Goal: Information Seeking & Learning: Learn about a topic

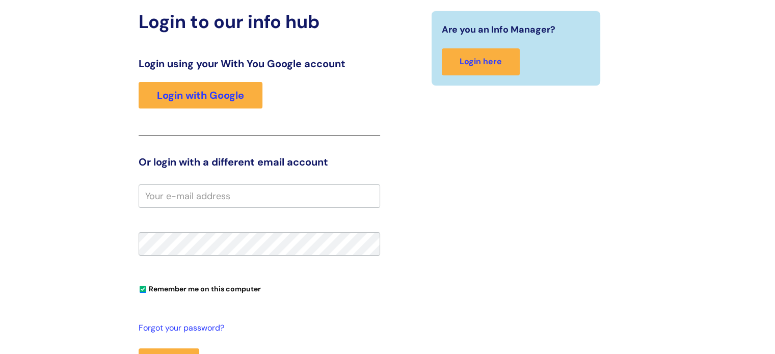
scroll to position [153, 0]
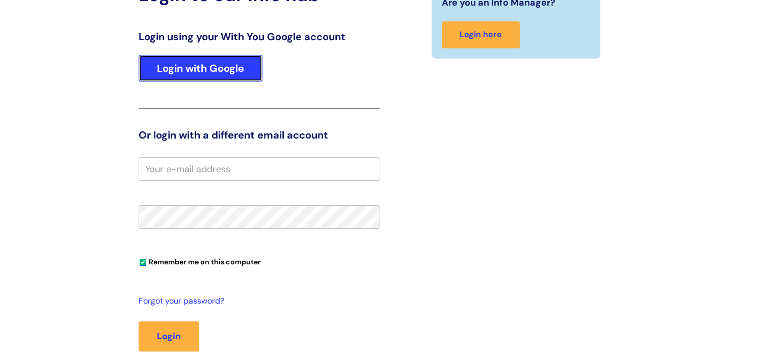
click at [198, 65] on link "Login with Google" at bounding box center [201, 68] width 124 height 26
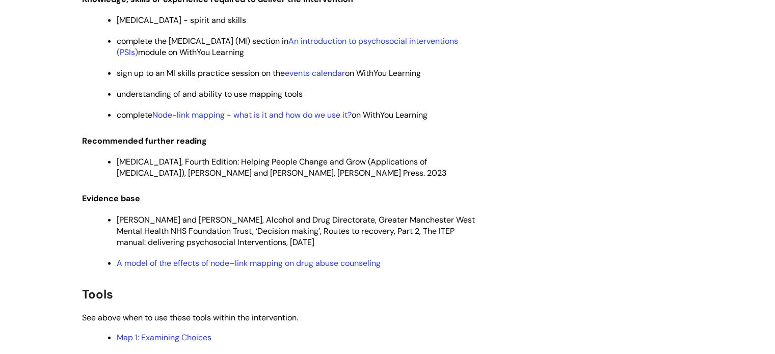
scroll to position [2852, 0]
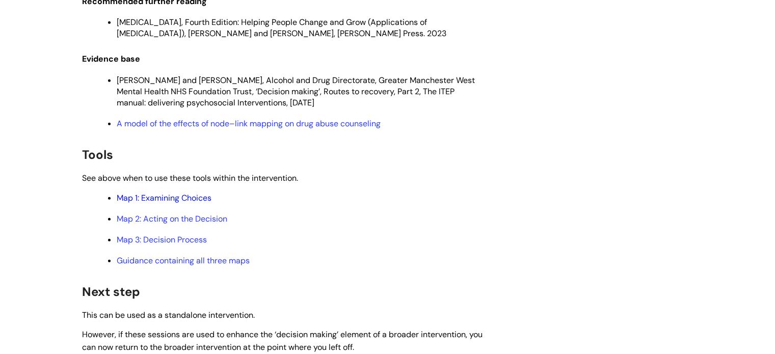
click at [192, 203] on link "Map 1: Examining Choices" at bounding box center [164, 198] width 95 height 11
click at [177, 224] on link "Map 2: Acting on the Decision" at bounding box center [172, 218] width 111 height 11
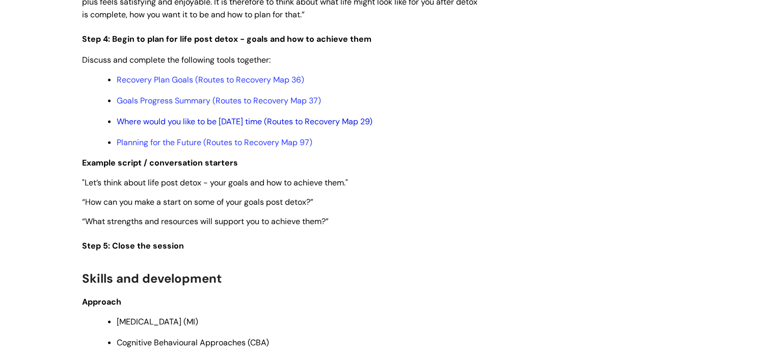
scroll to position [2037, 0]
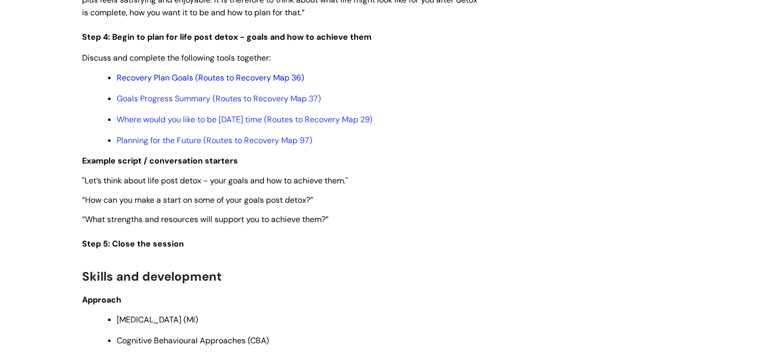
click at [192, 75] on link "Recovery Plan Goals (Routes to Recovery Map 36)" at bounding box center [210, 77] width 187 height 11
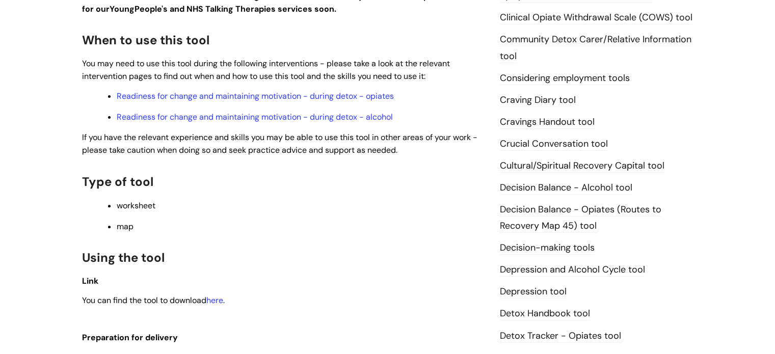
scroll to position [458, 0]
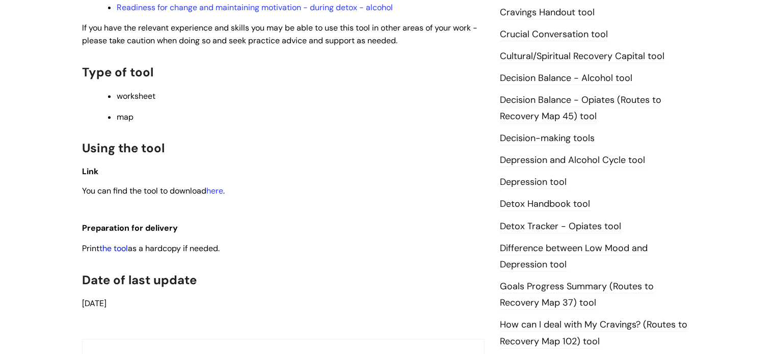
click at [124, 250] on link "the tool" at bounding box center [113, 248] width 29 height 11
